Goal: Use online tool/utility: Utilize a website feature to perform a specific function

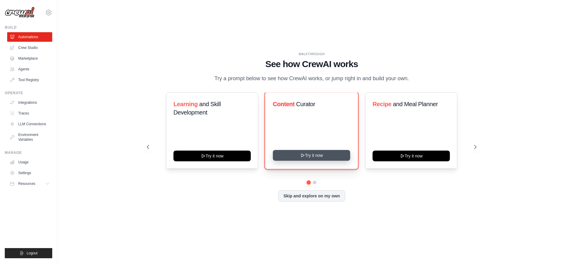
click at [314, 156] on button "Try it now" at bounding box center [311, 155] width 77 height 11
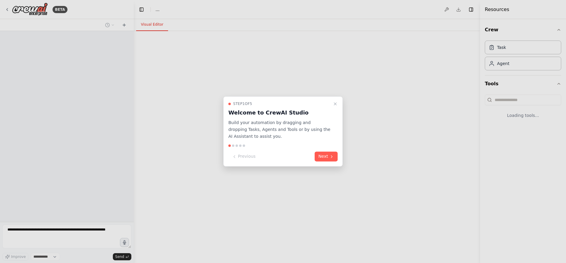
select select "****"
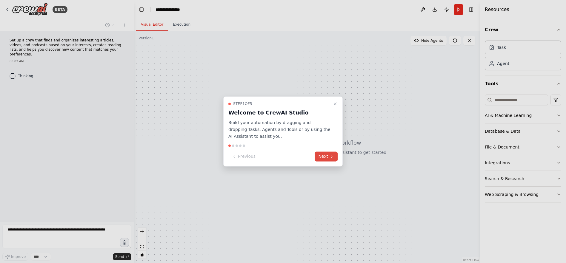
click at [327, 157] on button "Next" at bounding box center [326, 157] width 23 height 10
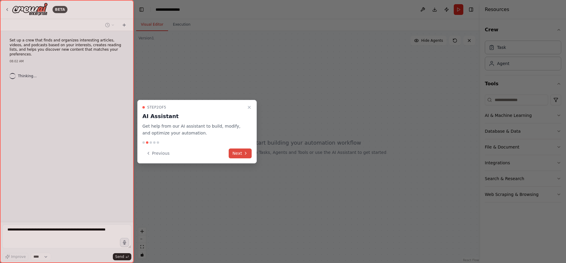
click at [240, 153] on button "Next" at bounding box center [240, 154] width 23 height 10
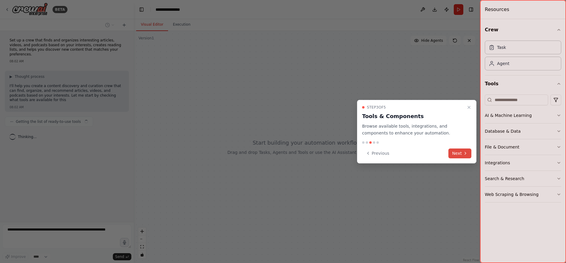
click at [459, 153] on button "Next" at bounding box center [460, 154] width 23 height 10
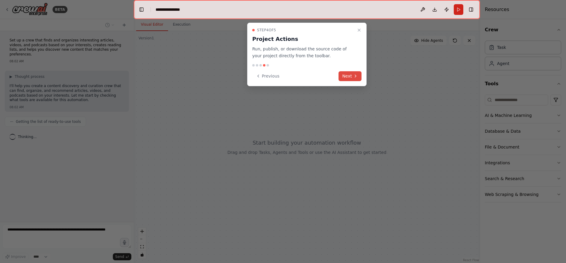
click at [347, 75] on button "Next" at bounding box center [350, 76] width 23 height 10
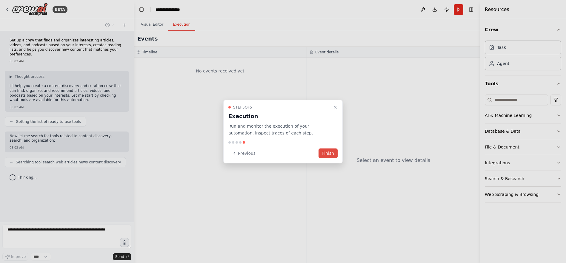
click at [327, 153] on button "Finish" at bounding box center [328, 153] width 19 height 10
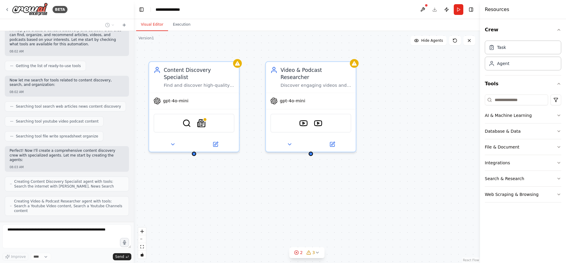
scroll to position [76, 0]
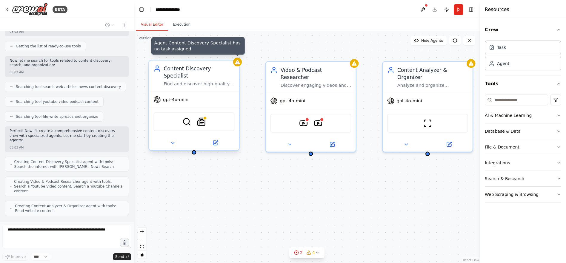
click at [237, 64] on icon at bounding box center [237, 62] width 5 height 4
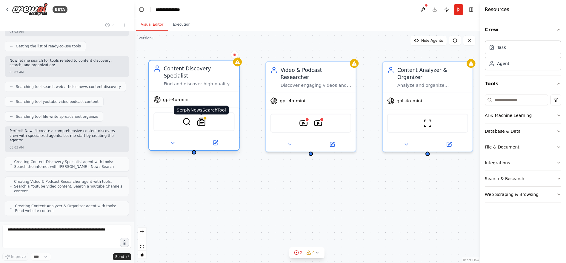
click at [199, 118] on img at bounding box center [201, 122] width 9 height 9
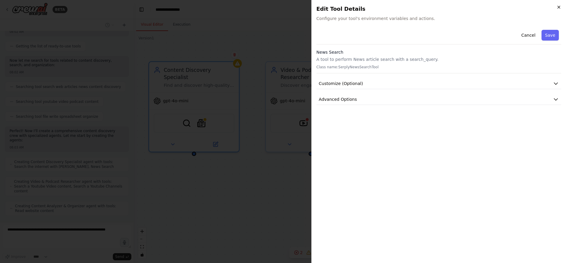
click at [560, 6] on icon "button" at bounding box center [559, 7] width 5 height 5
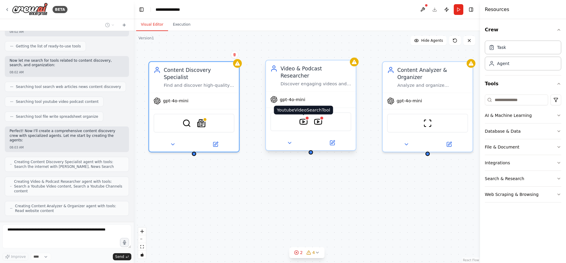
click at [304, 118] on img at bounding box center [303, 122] width 9 height 9
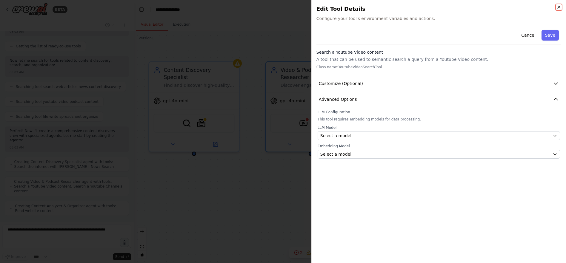
click at [560, 7] on icon "button" at bounding box center [559, 7] width 5 height 5
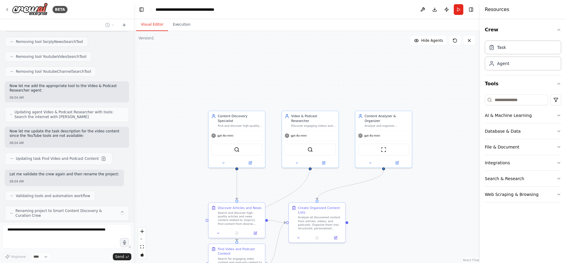
scroll to position [458, 0]
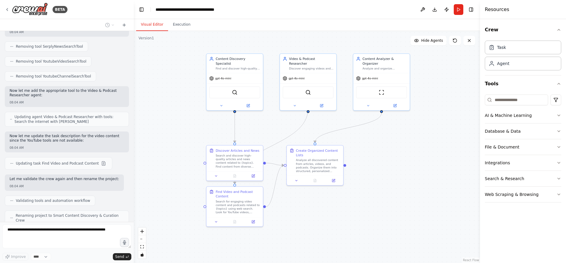
drag, startPoint x: 386, startPoint y: 205, endPoint x: 384, endPoint y: 148, distance: 57.4
click at [384, 148] on div ".deletable-edge-delete-btn { width: 20px; height: 20px; border: 0px solid #ffff…" at bounding box center [307, 147] width 346 height 232
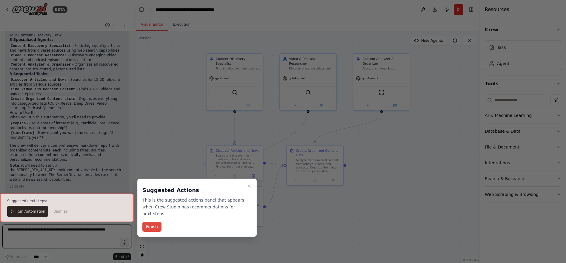
scroll to position [673, 0]
click at [151, 227] on button "Finish" at bounding box center [151, 227] width 19 height 10
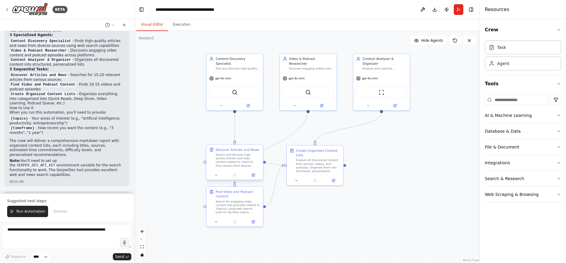
click at [255, 178] on div at bounding box center [235, 176] width 56 height 10
click at [215, 175] on icon at bounding box center [216, 176] width 4 height 4
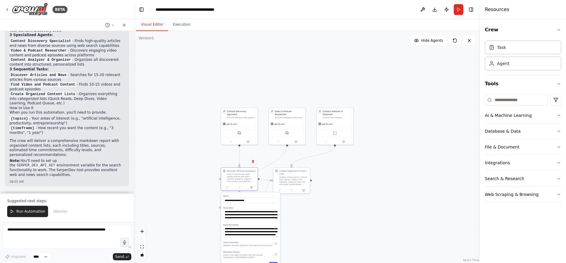
click at [338, 238] on div ".deletable-edge-delete-btn { width: 20px; height: 20px; border: 0px solid #ffff…" at bounding box center [307, 147] width 346 height 232
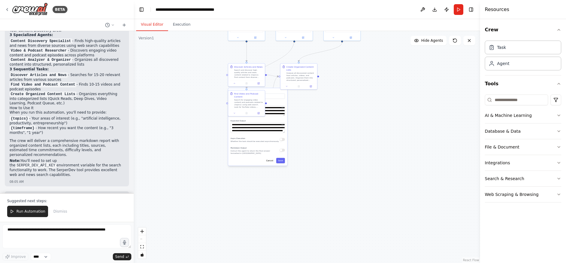
drag, startPoint x: 335, startPoint y: 224, endPoint x: 342, endPoint y: 120, distance: 104.5
click at [342, 120] on div ".deletable-edge-delete-btn { width: 20px; height: 20px; border: 0px solid #ffff…" at bounding box center [307, 147] width 346 height 232
drag, startPoint x: 250, startPoint y: 102, endPoint x: 255, endPoint y: 100, distance: 5.9
click at [255, 100] on div "Search for engaging video content and podcasts related to {topics} using web se…" at bounding box center [254, 100] width 29 height 10
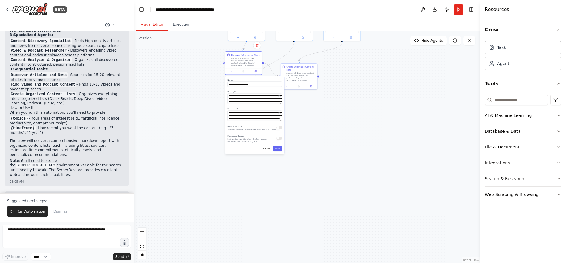
drag, startPoint x: 279, startPoint y: 133, endPoint x: 276, endPoint y: 122, distance: 11.3
click at [276, 122] on div "**********" at bounding box center [254, 115] width 59 height 78
click at [233, 72] on button at bounding box center [231, 71] width 10 height 4
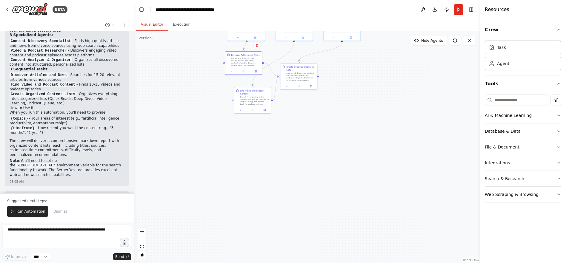
click at [307, 133] on div ".deletable-edge-delete-btn { width: 20px; height: 20px; border: 0px solid #ffff…" at bounding box center [307, 147] width 346 height 232
drag, startPoint x: 251, startPoint y: 103, endPoint x: 257, endPoint y: 125, distance: 23.3
click at [257, 125] on div "Search for engaging video content and podcasts related to {topics} using web se…" at bounding box center [260, 124] width 29 height 10
drag, startPoint x: 303, startPoint y: 78, endPoint x: 348, endPoint y: 82, distance: 44.4
click at [348, 82] on div "Analyze all discovered content from articles, videos, and podcasts. Organize th…" at bounding box center [344, 79] width 29 height 10
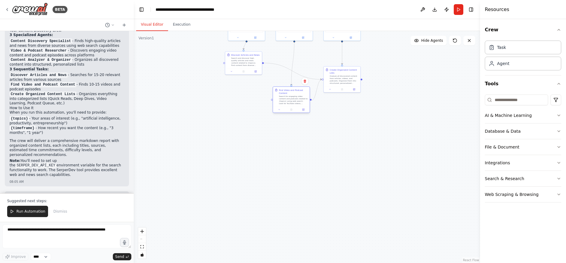
drag, startPoint x: 265, startPoint y: 124, endPoint x: 296, endPoint y: 99, distance: 39.8
click at [296, 99] on div "Search for engaging video content and podcasts related to {topics} using web se…" at bounding box center [293, 100] width 29 height 10
drag, startPoint x: 244, startPoint y: 65, endPoint x: 240, endPoint y: 86, distance: 21.9
click at [240, 86] on div "Search and discover high-quality articles and news content related to {topics}.…" at bounding box center [242, 82] width 29 height 10
drag, startPoint x: 294, startPoint y: 103, endPoint x: 294, endPoint y: 66, distance: 37.0
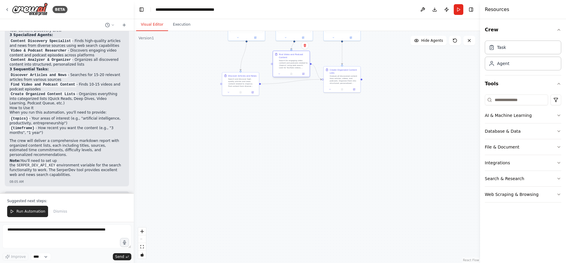
click at [294, 66] on div "Search for engaging video content and podcasts related to {topics} using web se…" at bounding box center [293, 64] width 29 height 10
drag, startPoint x: 339, startPoint y: 81, endPoint x: 340, endPoint y: 93, distance: 12.4
click at [340, 93] on div "Analyze all discovered content from articles, videos, and podcasts. Organize th…" at bounding box center [344, 91] width 29 height 10
drag, startPoint x: 240, startPoint y: 81, endPoint x: 247, endPoint y: 91, distance: 12.6
click at [247, 91] on div "Search and discover high-quality articles and news content related to {topics}.…" at bounding box center [248, 91] width 29 height 10
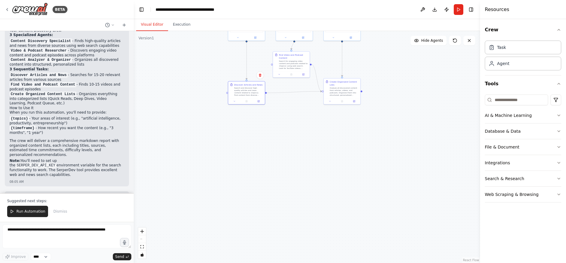
click at [307, 148] on div ".deletable-edge-delete-btn { width: 20px; height: 20px; border: 0px solid #ffff…" at bounding box center [307, 147] width 346 height 232
drag, startPoint x: 402, startPoint y: 80, endPoint x: 405, endPoint y: 147, distance: 67.6
click at [405, 147] on div ".deletable-edge-delete-btn { width: 20px; height: 20px; border: 0px solid #ffff…" at bounding box center [307, 147] width 346 height 232
drag, startPoint x: 404, startPoint y: 147, endPoint x: 405, endPoint y: 130, distance: 17.4
click at [405, 130] on div ".deletable-edge-delete-btn { width: 20px; height: 20px; border: 0px solid #ffff…" at bounding box center [307, 147] width 346 height 232
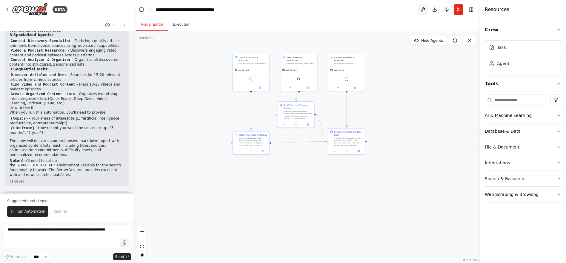
click at [422, 9] on button at bounding box center [423, 9] width 10 height 11
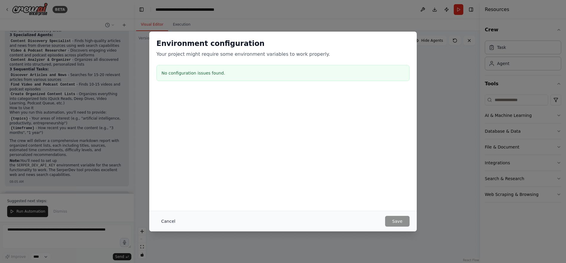
click at [166, 221] on button "Cancel" at bounding box center [168, 221] width 24 height 11
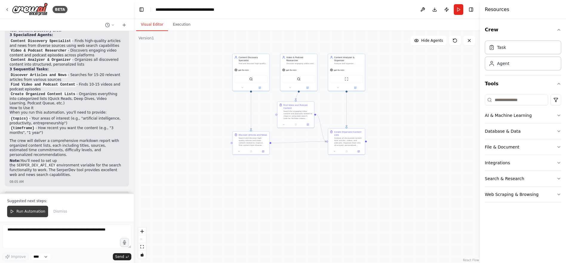
click at [32, 211] on span "Run Automation" at bounding box center [30, 211] width 29 height 5
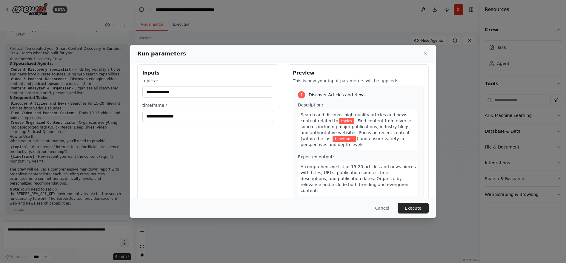
scroll to position [0, 0]
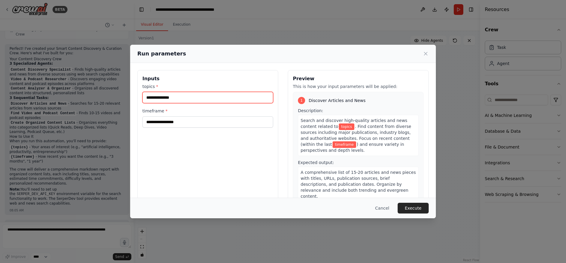
click at [176, 100] on input "topics *" at bounding box center [207, 97] width 131 height 11
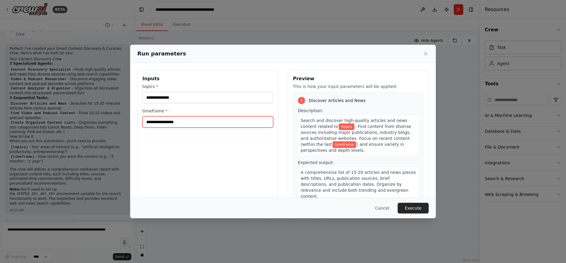
click at [165, 123] on input "timeframe *" at bounding box center [207, 121] width 131 height 11
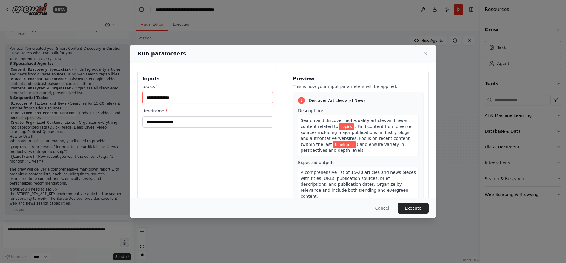
click at [169, 99] on input "topics *" at bounding box center [207, 97] width 131 height 11
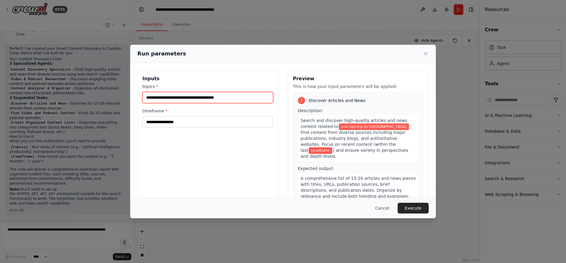
type input "**********"
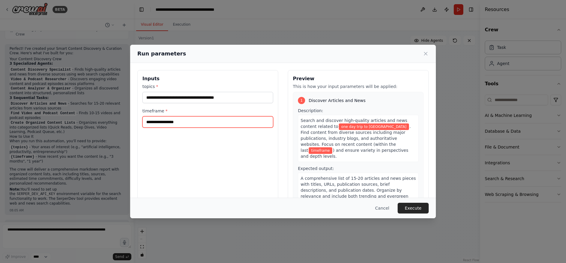
click at [155, 123] on input "timeframe *" at bounding box center [207, 121] width 131 height 11
type input "*"
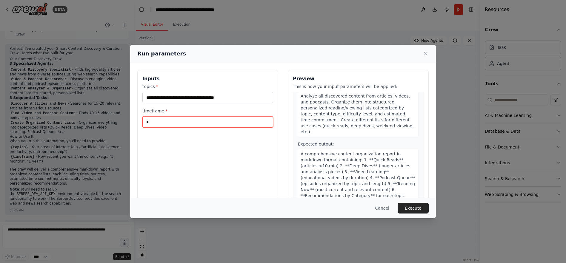
scroll to position [21, 0]
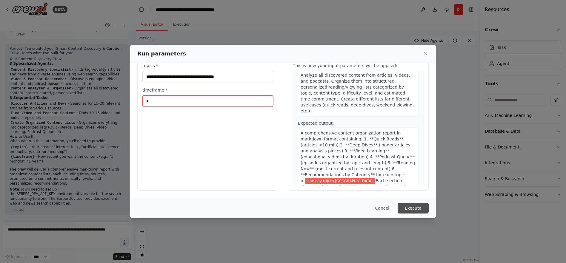
type input "*"
click at [414, 208] on button "Execute" at bounding box center [413, 208] width 31 height 11
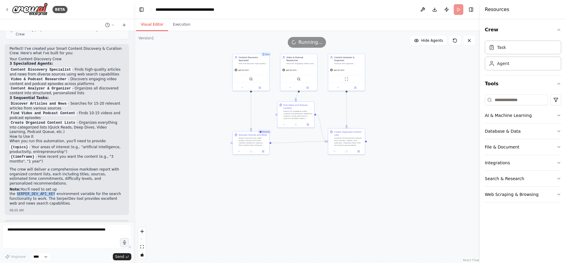
drag, startPoint x: 64, startPoint y: 167, endPoint x: 102, endPoint y: 167, distance: 37.6
click at [57, 192] on code "SERPER_DEV_API_KEY" at bounding box center [36, 194] width 41 height 5
copy code "SERPER_DEV_API_KEY"
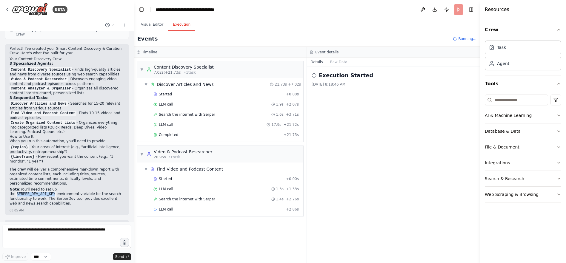
click at [177, 25] on button "Execution" at bounding box center [181, 25] width 27 height 13
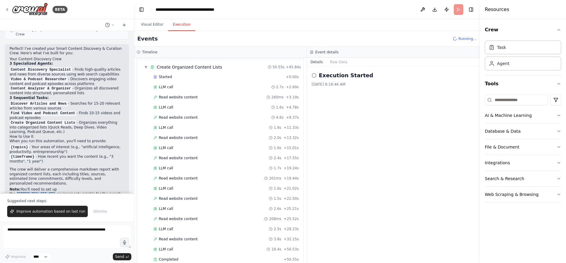
scroll to position [197, 0]
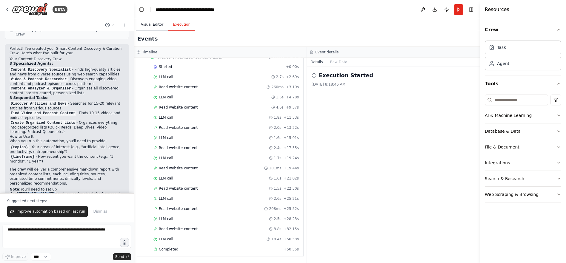
click at [149, 25] on button "Visual Editor" at bounding box center [152, 25] width 32 height 13
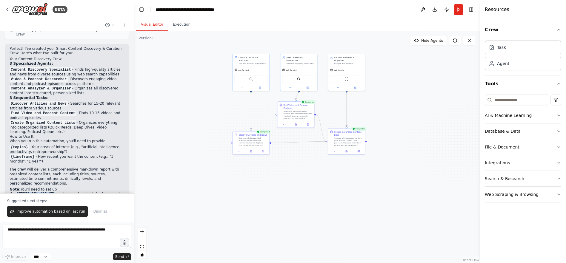
scroll to position [673, 0]
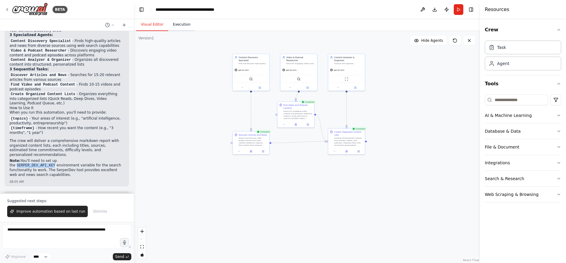
click at [179, 24] on button "Execution" at bounding box center [181, 25] width 27 height 13
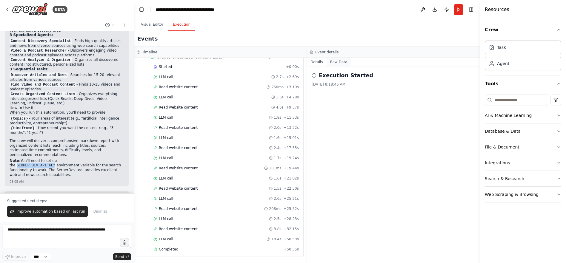
click at [337, 62] on button "Raw Data" at bounding box center [339, 62] width 24 height 8
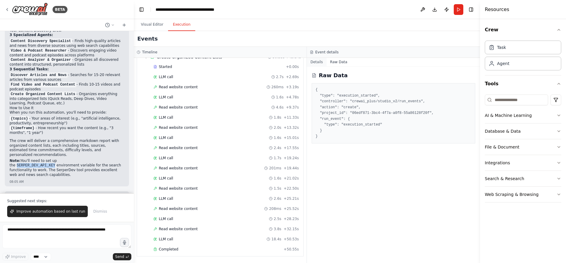
click at [317, 64] on button "Details" at bounding box center [317, 62] width 20 height 8
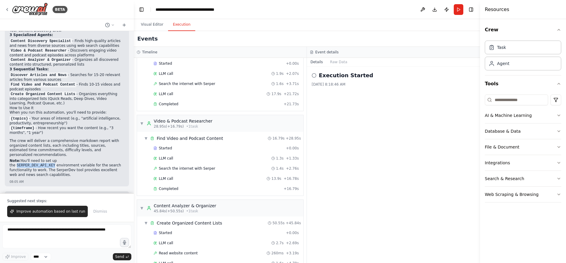
scroll to position [0, 0]
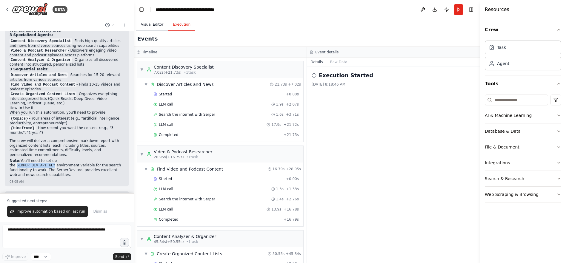
click at [150, 24] on button "Visual Editor" at bounding box center [152, 25] width 32 height 13
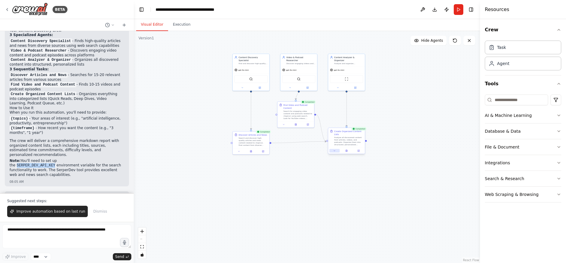
click at [336, 152] on button at bounding box center [334, 151] width 10 height 4
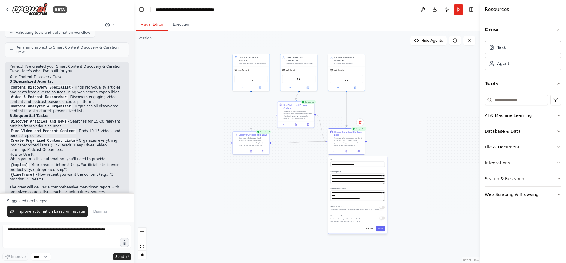
scroll to position [673, 0]
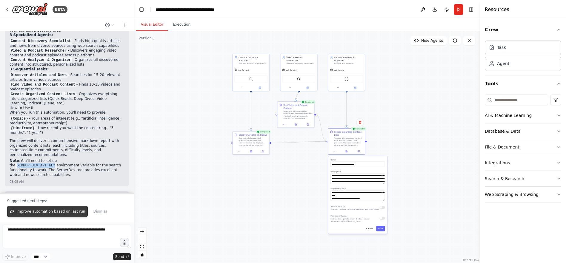
click at [53, 212] on span "Improve automation based on last run" at bounding box center [50, 211] width 69 height 5
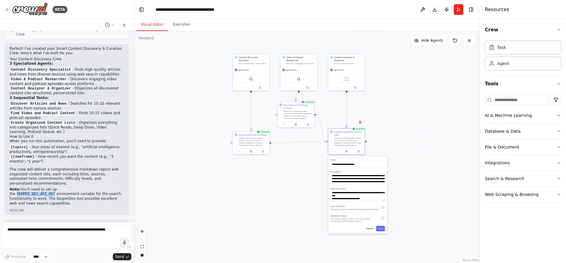
scroll to position [660, 0]
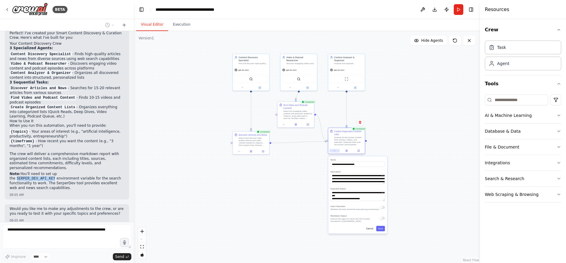
click at [336, 152] on button at bounding box center [334, 151] width 10 height 4
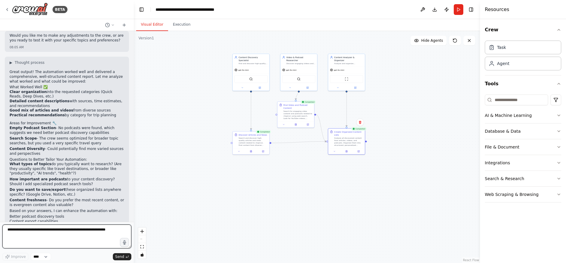
scroll to position [843, 0]
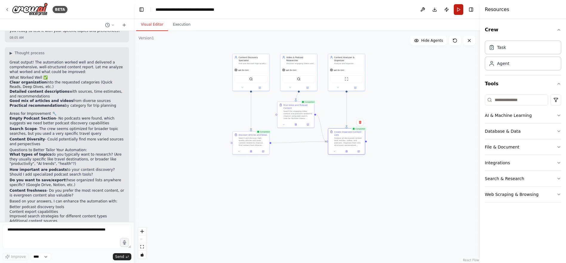
click at [460, 11] on button "Run" at bounding box center [459, 9] width 10 height 11
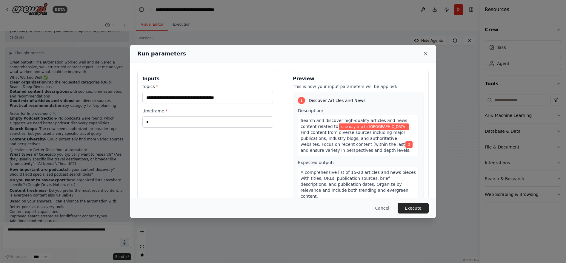
click at [426, 54] on icon at bounding box center [425, 53] width 3 height 3
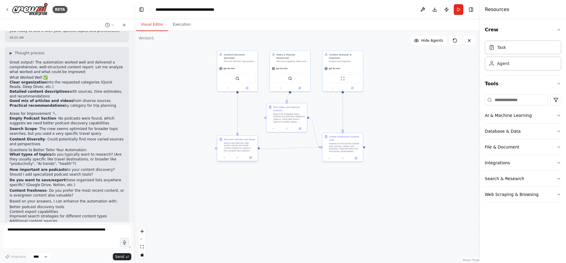
click at [238, 142] on div "Search and discover high-quality articles and news content related to {topics}.…" at bounding box center [240, 147] width 32 height 10
click at [225, 157] on icon at bounding box center [224, 157] width 1 height 1
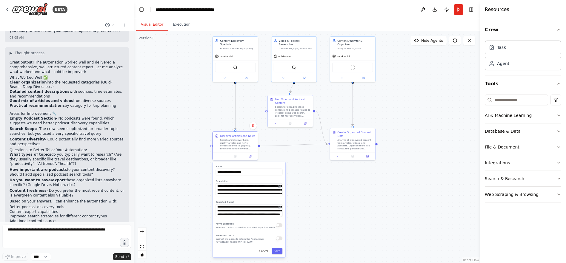
click at [279, 240] on div "Markdown Output Instruct the agent to return the final answer formatted in [GEO…" at bounding box center [249, 239] width 67 height 10
click at [222, 156] on button at bounding box center [220, 155] width 13 height 4
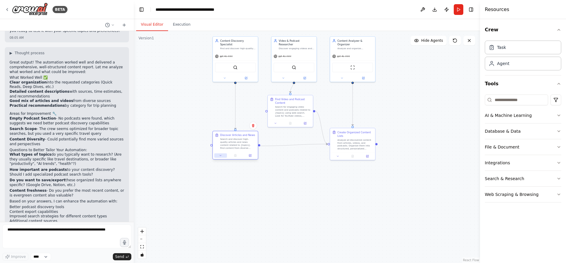
click at [222, 156] on button at bounding box center [220, 155] width 13 height 4
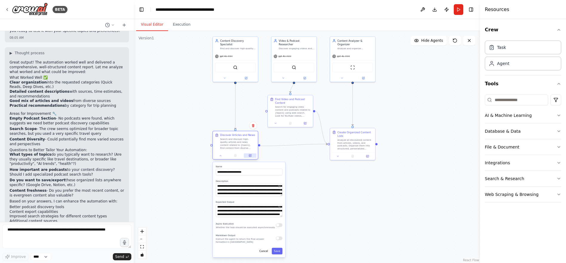
click at [251, 154] on icon at bounding box center [250, 155] width 3 height 3
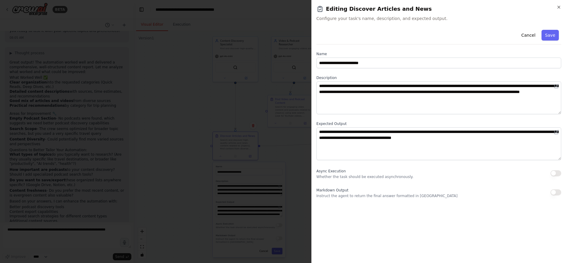
click at [557, 193] on button "button" at bounding box center [556, 193] width 11 height 6
click at [552, 37] on button "Save" at bounding box center [550, 35] width 17 height 11
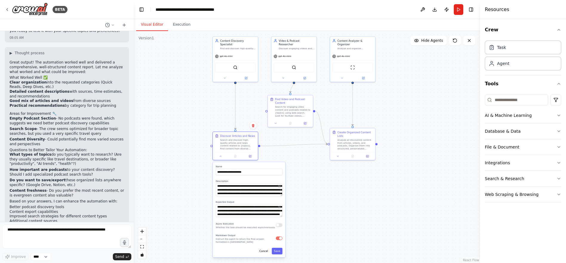
click at [320, 183] on div ".deletable-edge-delete-btn { width: 20px; height: 20px; border: 0px solid #ffff…" at bounding box center [307, 147] width 346 height 232
